Goal: Use online tool/utility: Utilize a website feature to perform a specific function

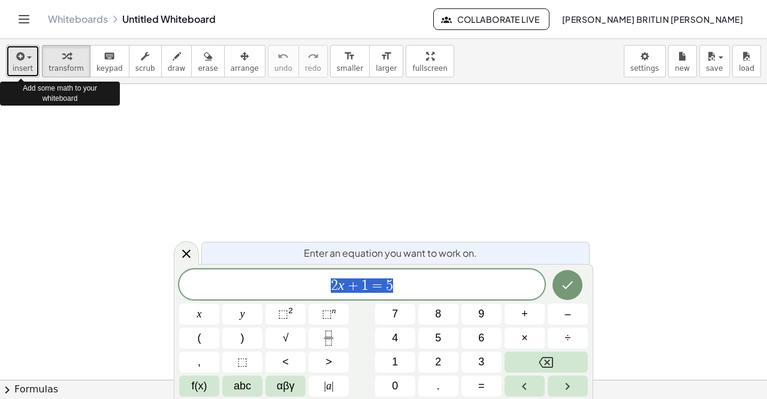
click at [20, 61] on icon "button" at bounding box center [19, 56] width 11 height 14
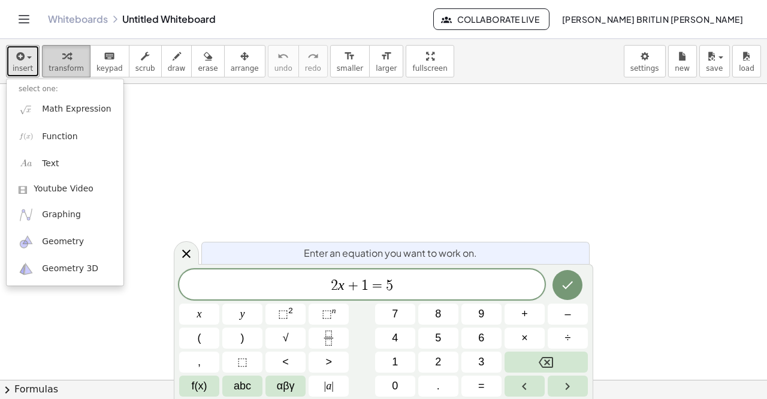
click at [77, 51] on button "transform" at bounding box center [66, 61] width 49 height 32
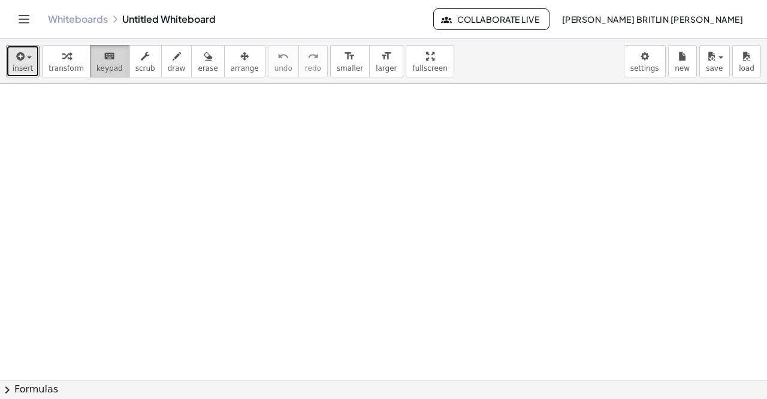
click at [90, 58] on button "keyboard keypad" at bounding box center [110, 61] width 40 height 32
click at [42, 55] on button "transform" at bounding box center [66, 61] width 49 height 32
click at [135, 65] on span "scrub" at bounding box center [145, 68] width 20 height 8
drag, startPoint x: 150, startPoint y: 77, endPoint x: 157, endPoint y: 80, distance: 7.2
click at [152, 77] on div "insert select one: Math Expression Function Text Youtube Video Graphing Geometr…" at bounding box center [383, 61] width 767 height 45
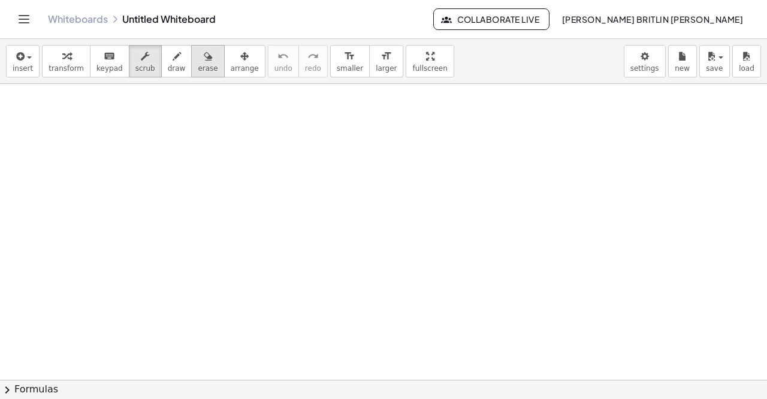
click at [198, 65] on span "erase" at bounding box center [208, 68] width 20 height 8
click at [233, 71] on span "arrange" at bounding box center [245, 68] width 28 height 8
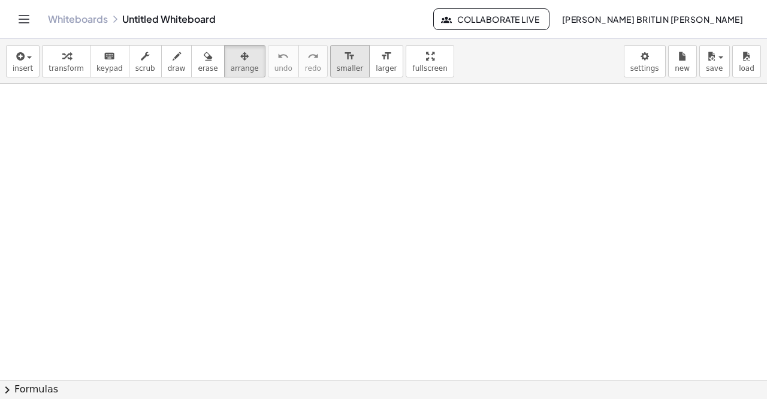
click at [332, 70] on button "format_size smaller" at bounding box center [350, 61] width 40 height 32
click at [376, 70] on span "larger" at bounding box center [386, 68] width 21 height 8
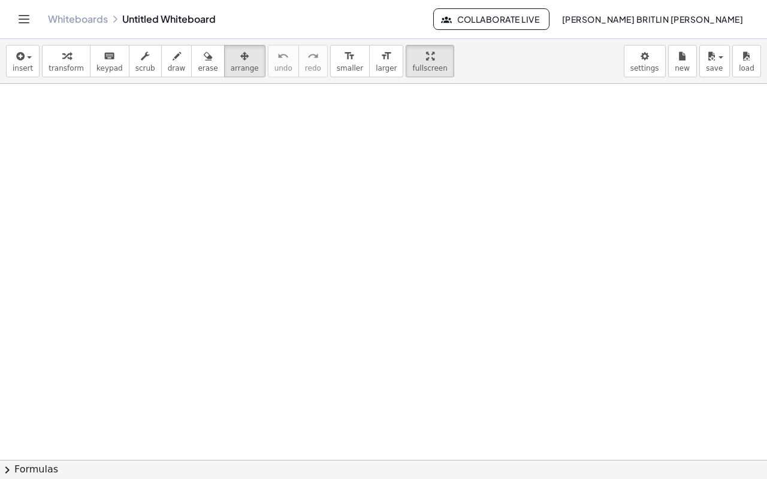
drag, startPoint x: 376, startPoint y: 56, endPoint x: 345, endPoint y: 119, distance: 70.8
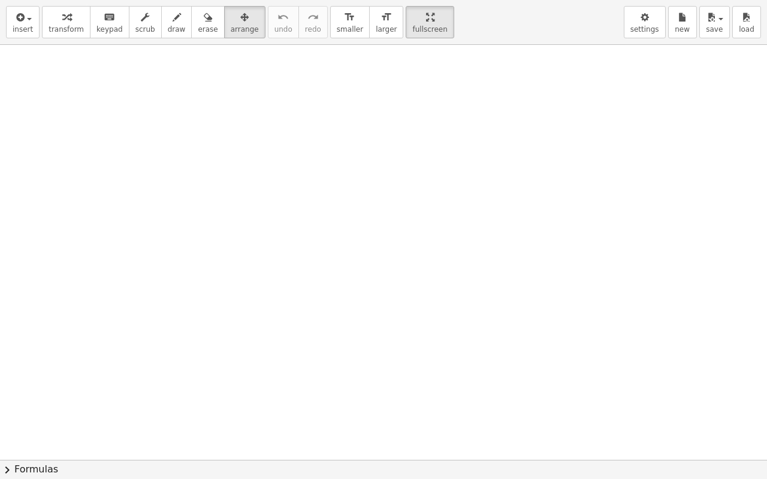
click at [376, 108] on div "insert select one: Math Expression Function Text Youtube Video Graphing Geometr…" at bounding box center [383, 239] width 767 height 479
drag, startPoint x: 396, startPoint y: 20, endPoint x: 396, endPoint y: -32, distance: 52.1
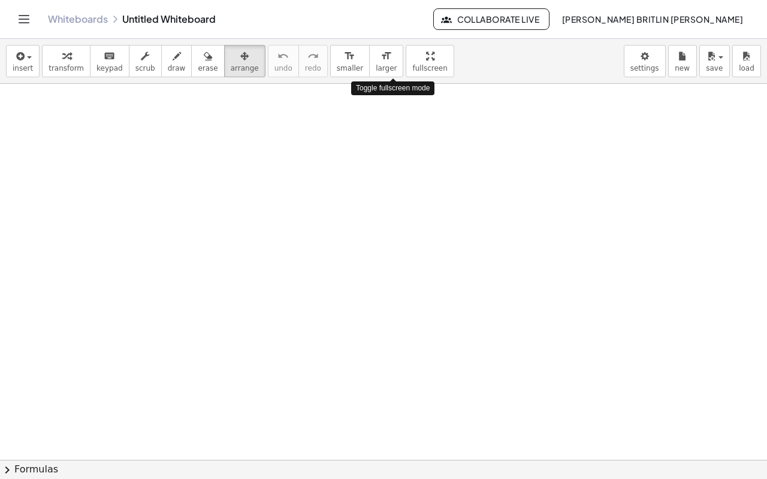
click at [396, 0] on html "Graspable Math Activities Whiteboards Classes Account v1.31.2 | Privacy policy …" at bounding box center [383, 239] width 767 height 479
